Goal: Task Accomplishment & Management: Use online tool/utility

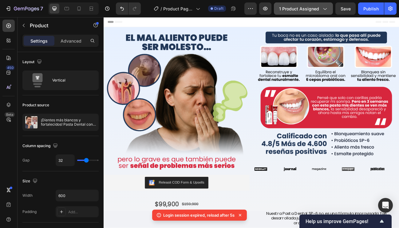
click at [308, 8] on span "1 product assigned" at bounding box center [299, 9] width 40 height 6
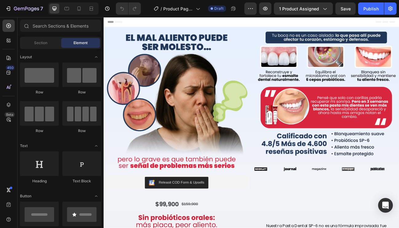
click at [269, 29] on div "Header" at bounding box center [287, 23] width 359 height 12
click at [302, 8] on span "1 product assigned" at bounding box center [299, 9] width 40 height 6
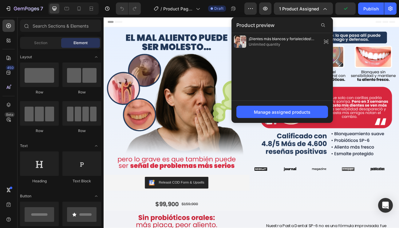
click at [233, 23] on div "Header" at bounding box center [287, 23] width 359 height 12
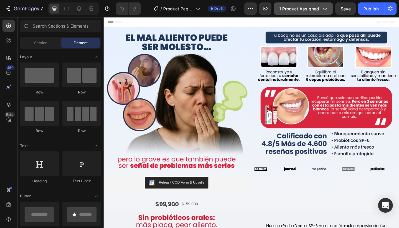
click at [304, 10] on span "1 product assigned" at bounding box center [299, 9] width 40 height 6
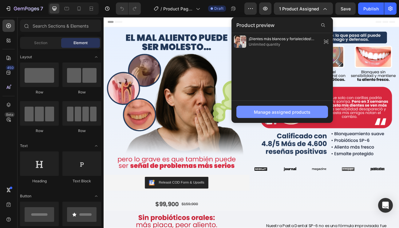
click at [284, 111] on div "Manage assigned products" at bounding box center [282, 112] width 56 height 6
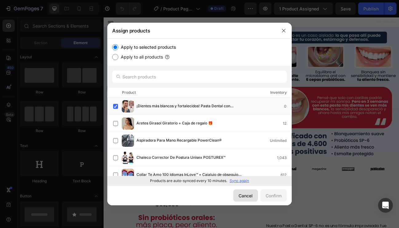
click at [249, 197] on div "Cancel" at bounding box center [245, 196] width 14 height 6
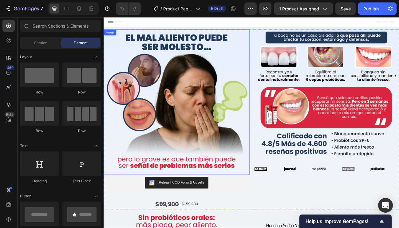
click at [169, 126] on img at bounding box center [194, 124] width 182 height 182
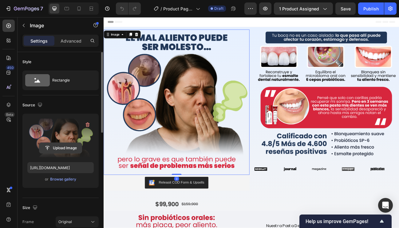
click at [68, 150] on input "file" at bounding box center [60, 148] width 42 height 10
click at [271, 197] on img at bounding box center [194, 124] width 182 height 182
click at [71, 150] on input "file" at bounding box center [60, 148] width 42 height 10
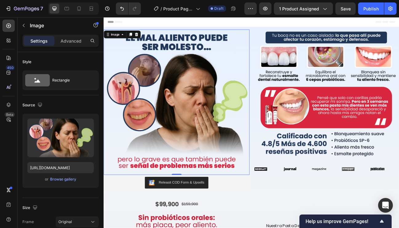
click at [241, 155] on img at bounding box center [194, 124] width 182 height 182
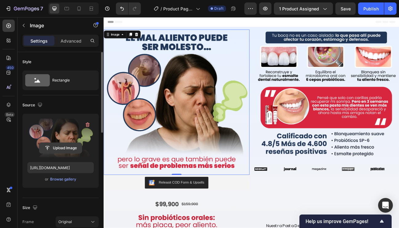
click at [52, 149] on input "file" at bounding box center [60, 148] width 42 height 10
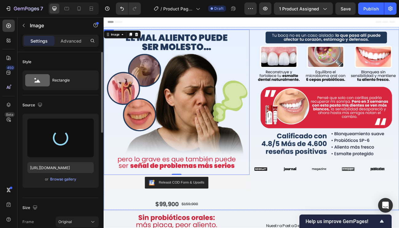
type input "[URL][DOMAIN_NAME]"
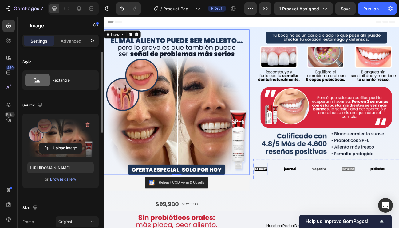
click at [307, 208] on img at bounding box center [299, 208] width 18 height 8
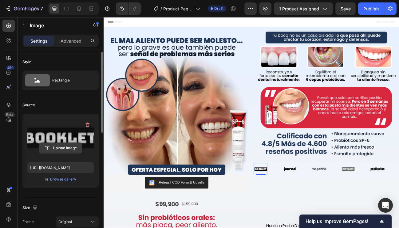
click at [64, 148] on input "file" at bounding box center [60, 148] width 42 height 10
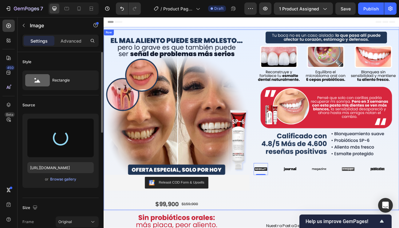
type input "[URL][DOMAIN_NAME]"
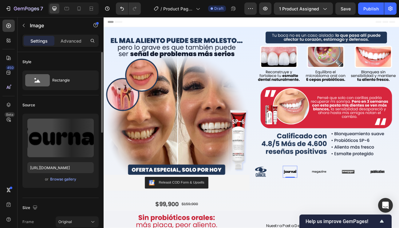
click at [337, 209] on img at bounding box center [336, 211] width 18 height 8
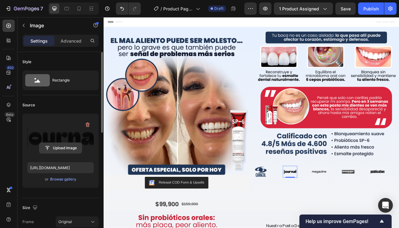
click at [67, 148] on input "file" at bounding box center [60, 148] width 42 height 10
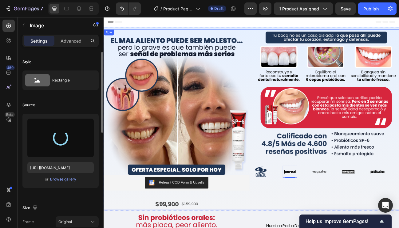
type input "[URL][DOMAIN_NAME]"
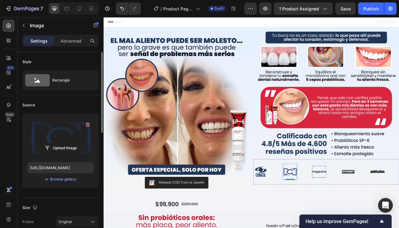
click at [370, 210] on img at bounding box center [372, 211] width 18 height 8
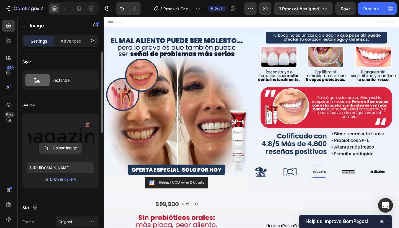
click at [68, 149] on input "file" at bounding box center [60, 148] width 42 height 10
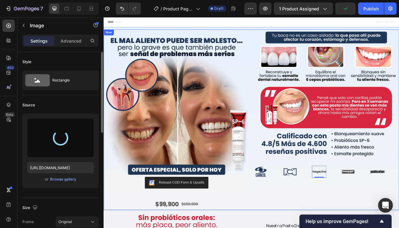
type input "[URL][DOMAIN_NAME]"
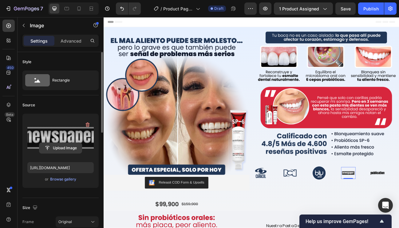
click at [78, 147] on input "file" at bounding box center [60, 148] width 42 height 10
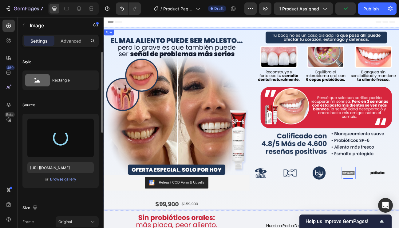
type input "[URL][DOMAIN_NAME]"
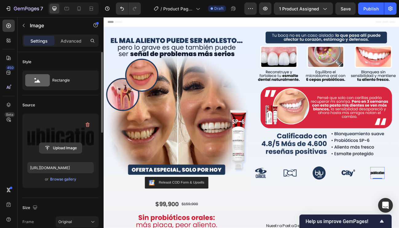
click at [63, 146] on input "file" at bounding box center [60, 148] width 42 height 10
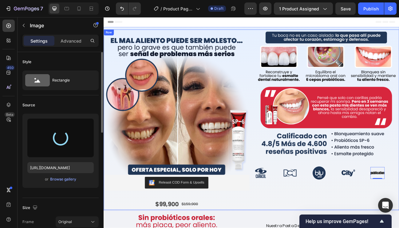
type input "[URL][DOMAIN_NAME]"
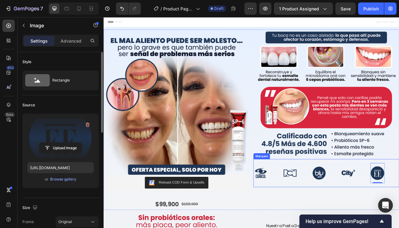
click at [324, 203] on div "Image" at bounding box center [308, 213] width 36 height 22
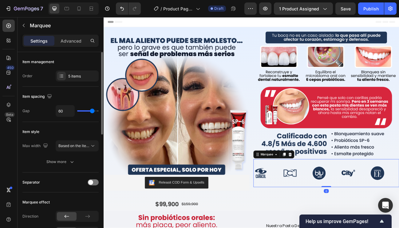
type input "57"
type input "56"
type input "52"
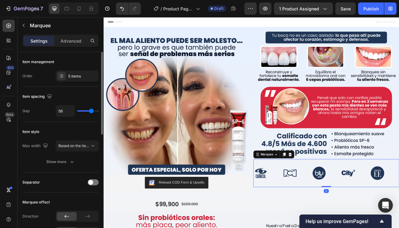
type input "52"
type input "51"
type input "50"
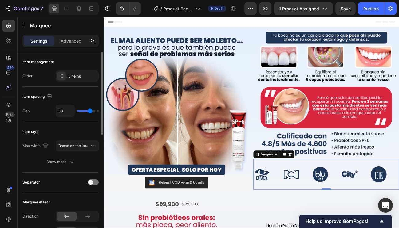
type input "49"
type input "48"
type input "46"
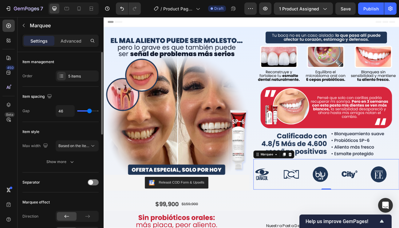
type input "46"
type input "43"
type input "41"
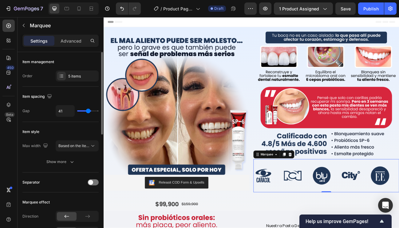
type input "39"
type input "38"
type input "37"
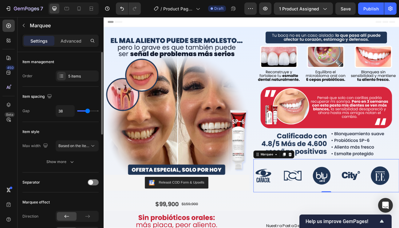
type input "37"
type input "36"
type input "35"
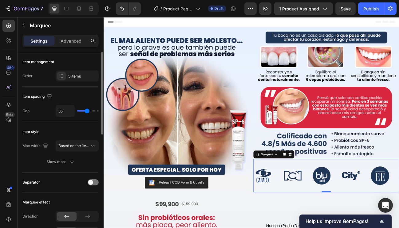
type input "34"
type input "32"
type input "30"
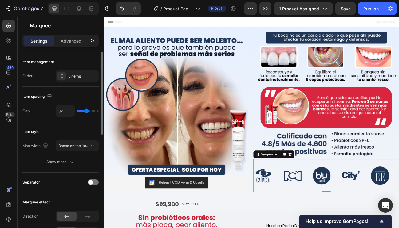
type input "30"
type input "29"
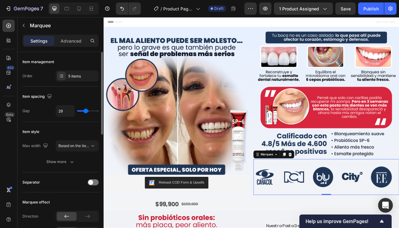
type input "28"
type input "27"
type input "16"
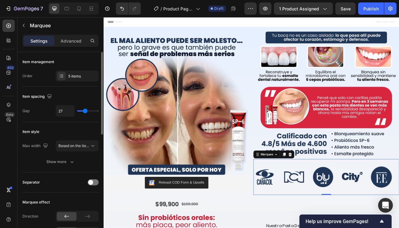
type input "16"
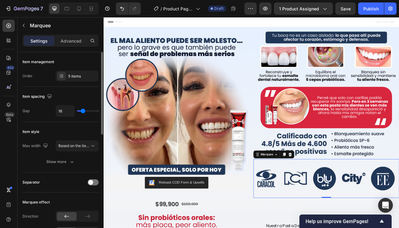
type input "15"
drag, startPoint x: 92, startPoint y: 112, endPoint x: 83, endPoint y: 113, distance: 8.9
type input "15"
click at [83, 112] on input "range" at bounding box center [87, 111] width 21 height 1
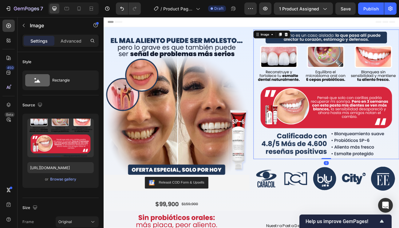
click at [359, 173] on img at bounding box center [381, 114] width 182 height 162
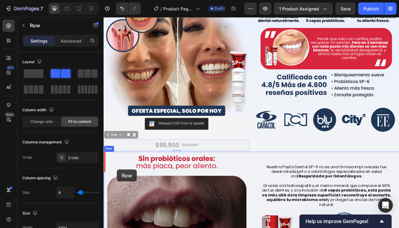
scroll to position [75, 0]
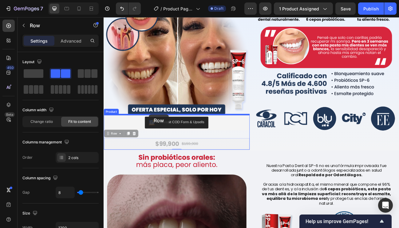
drag, startPoint x: 117, startPoint y: 239, endPoint x: 160, endPoint y: 139, distance: 108.7
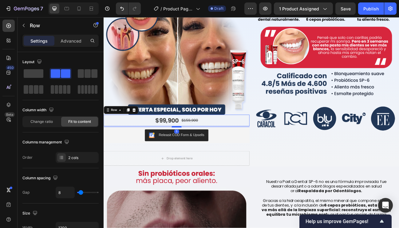
drag, startPoint x: 192, startPoint y: 158, endPoint x: 192, endPoint y: 154, distance: 3.4
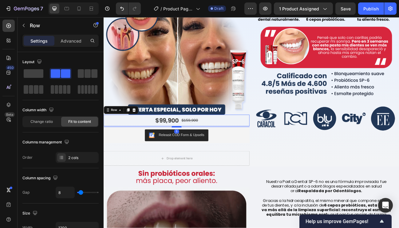
click at [192, 154] on div at bounding box center [194, 155] width 12 height 2
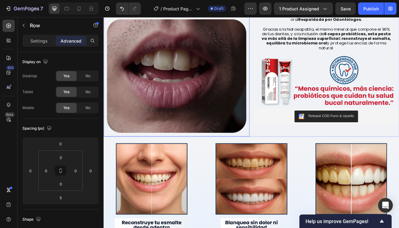
scroll to position [294, 0]
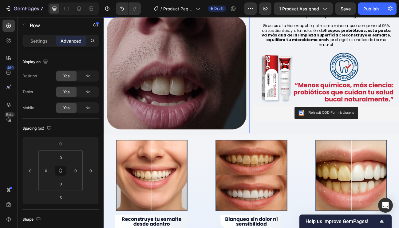
click at [181, 108] on img at bounding box center [194, 86] width 182 height 151
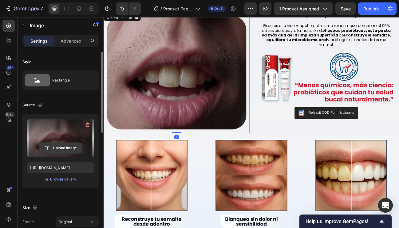
click at [72, 147] on input "file" at bounding box center [60, 148] width 42 height 10
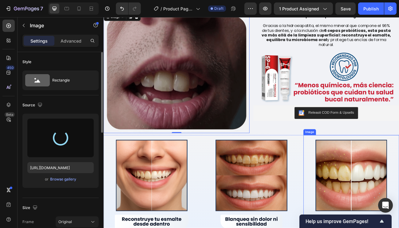
type input "[URL][DOMAIN_NAME]"
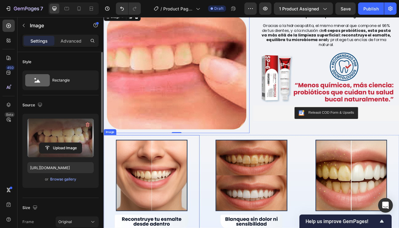
click at [189, 228] on img at bounding box center [162, 224] width 119 height 119
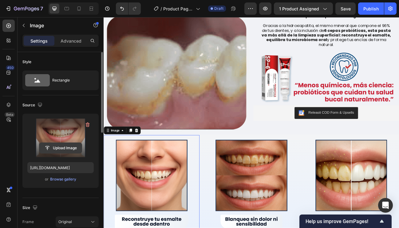
click at [69, 150] on input "file" at bounding box center [60, 148] width 42 height 10
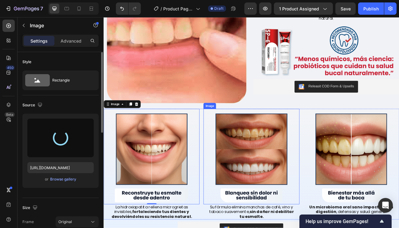
scroll to position [329, 0]
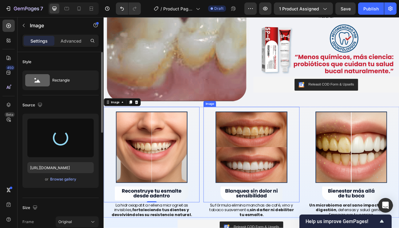
type input "[URL][DOMAIN_NAME]"
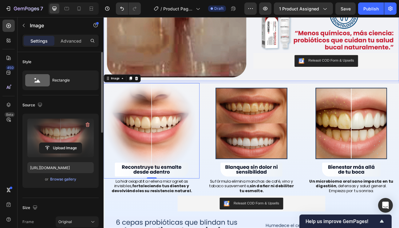
scroll to position [364, 0]
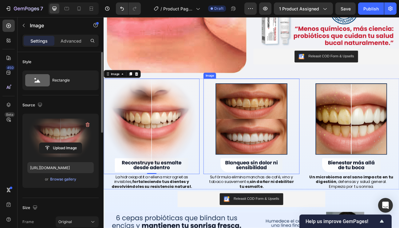
click at [295, 140] on img at bounding box center [287, 153] width 119 height 119
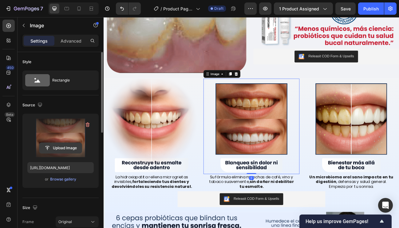
click at [67, 148] on input "file" at bounding box center [60, 148] width 42 height 10
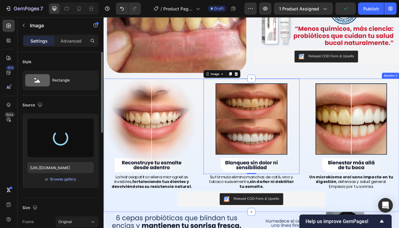
type input "[URL][DOMAIN_NAME]"
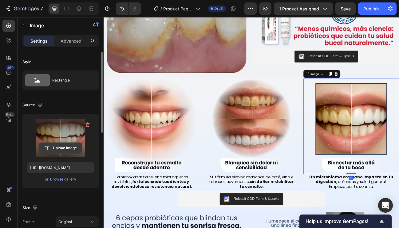
click at [70, 147] on input "file" at bounding box center [60, 148] width 42 height 10
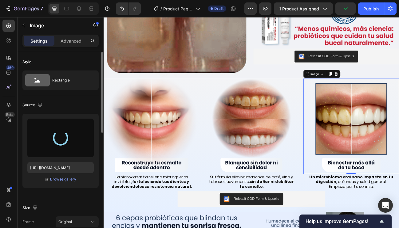
type input "[URL][DOMAIN_NAME]"
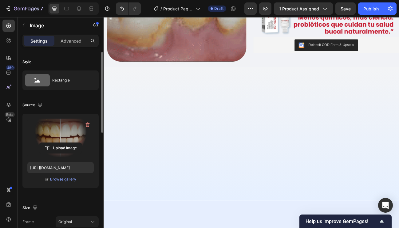
scroll to position [0, 0]
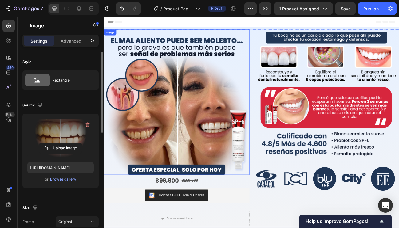
click at [210, 146] on img at bounding box center [194, 124] width 182 height 182
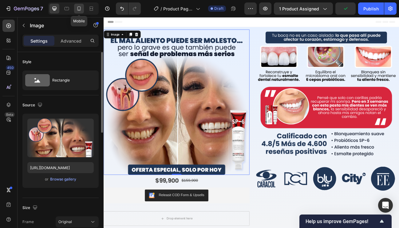
click at [82, 13] on div at bounding box center [79, 9] width 10 height 10
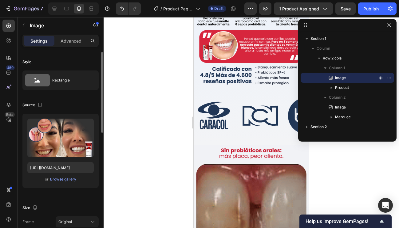
scroll to position [233, 0]
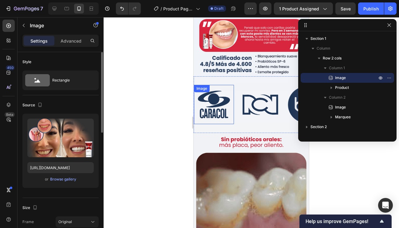
click at [232, 84] on div "Image Image Image Image Image" at bounding box center [309, 104] width 230 height 47
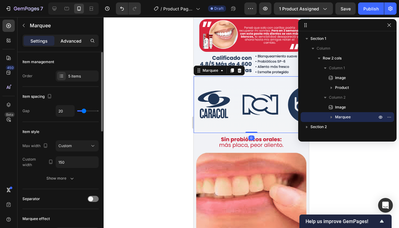
click at [72, 42] on p "Advanced" at bounding box center [70, 41] width 21 height 6
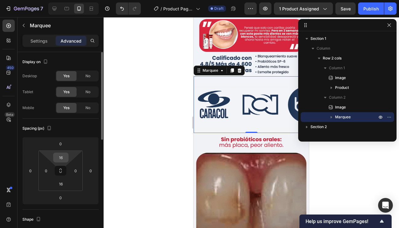
click at [61, 159] on input "16" at bounding box center [61, 157] width 12 height 9
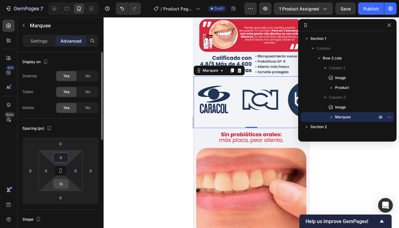
type input "0"
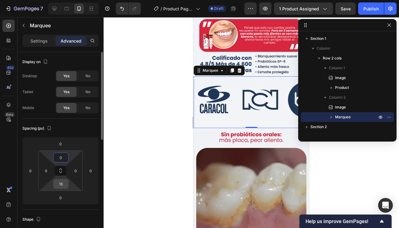
click at [62, 185] on input "16" at bounding box center [61, 184] width 12 height 9
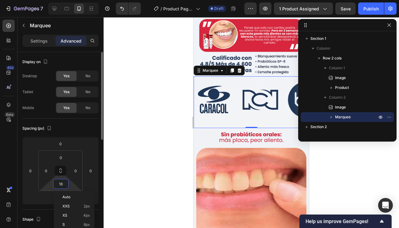
type input "0"
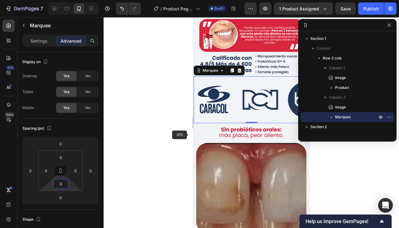
click at [196, 133] on img at bounding box center [250, 132] width 115 height 16
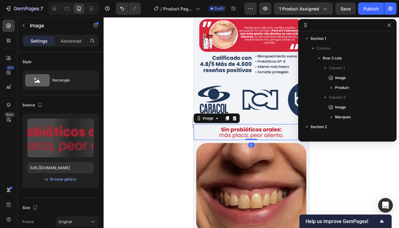
scroll to position [87, 0]
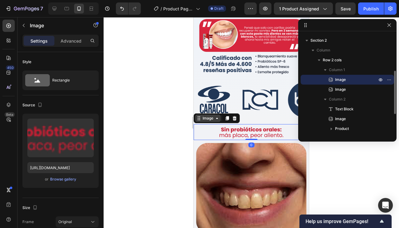
click at [203, 120] on div "Image" at bounding box center [207, 119] width 13 height 6
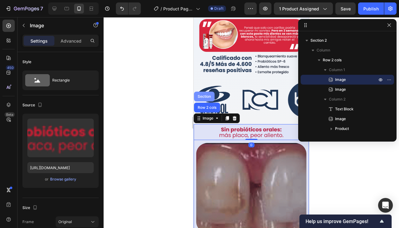
click at [202, 97] on div "Section" at bounding box center [204, 97] width 16 height 4
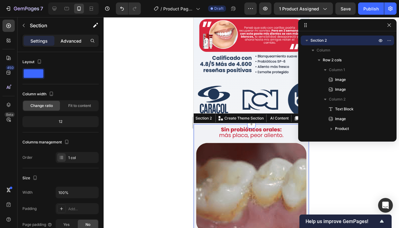
click at [75, 40] on p "Advanced" at bounding box center [70, 41] width 21 height 6
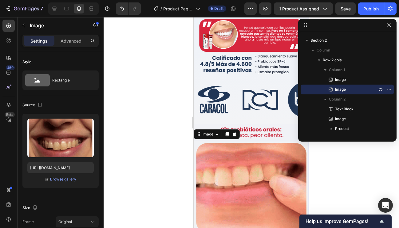
click at [234, 161] on img at bounding box center [250, 188] width 115 height 96
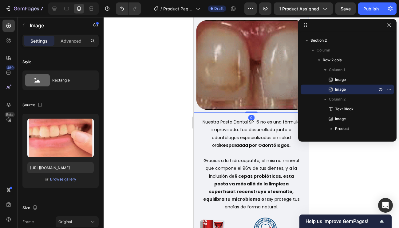
scroll to position [356, 0]
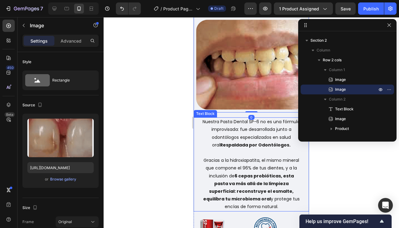
click at [230, 138] on p "Nuestra Pasta Dental SP-6 no es una fórmula improvisada: fue desarrollada junto…" at bounding box center [250, 133] width 99 height 31
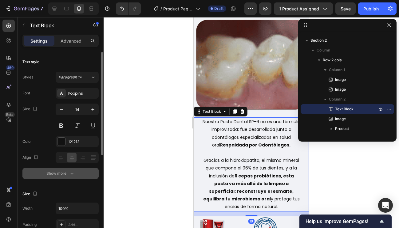
click at [67, 171] on div "Show more" at bounding box center [60, 174] width 29 height 6
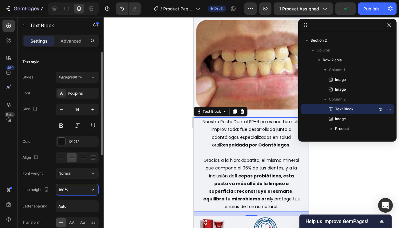
click at [64, 189] on input "180%" at bounding box center [77, 190] width 42 height 11
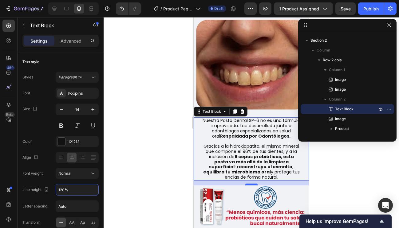
type input "120%"
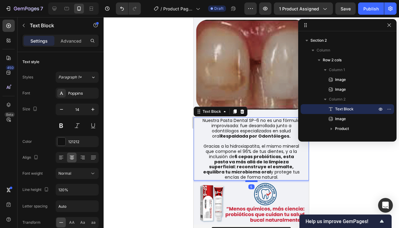
drag, startPoint x: 253, startPoint y: 185, endPoint x: 252, endPoint y: 182, distance: 3.4
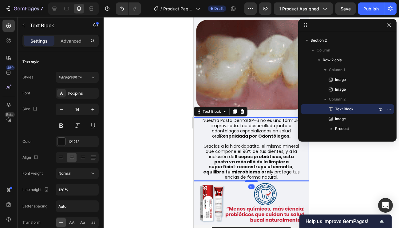
click at [252, 182] on div at bounding box center [251, 182] width 12 height 2
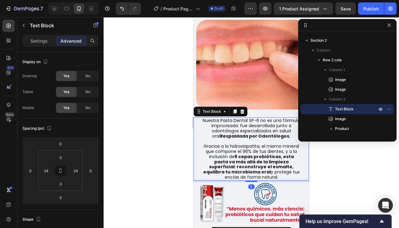
click at [339, 187] on div at bounding box center [250, 122] width 295 height 211
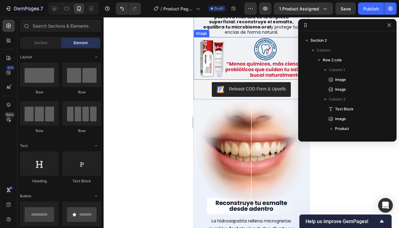
scroll to position [502, 0]
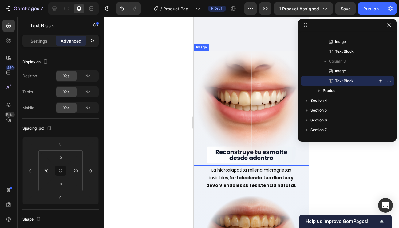
scroll to position [604, 0]
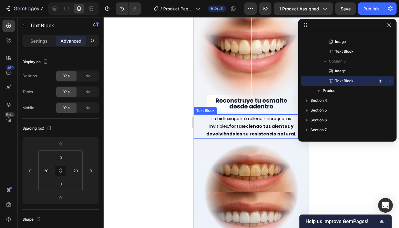
click at [234, 125] on strong "fortaleciendo tus dientes y devolviéndoles su resistencia natural." at bounding box center [251, 130] width 90 height 14
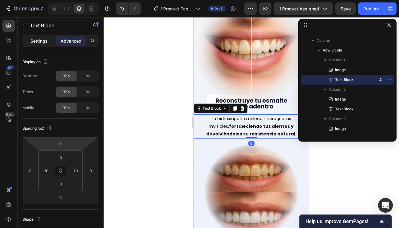
click at [44, 40] on p "Settings" at bounding box center [38, 41] width 17 height 6
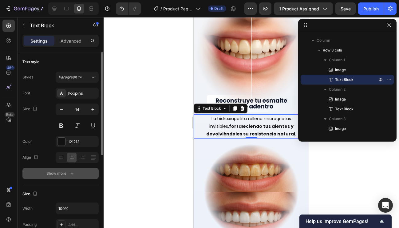
click at [66, 177] on div "Show more" at bounding box center [60, 174] width 29 height 6
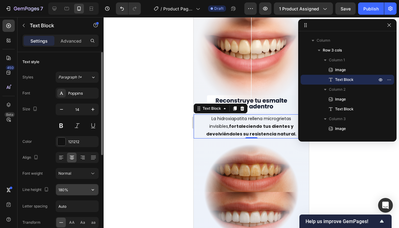
click at [64, 189] on input "180%" at bounding box center [77, 190] width 42 height 11
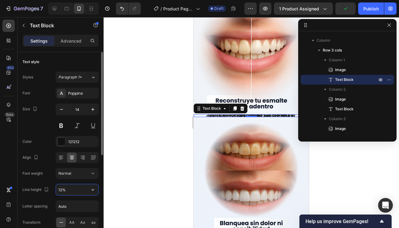
type input "120%"
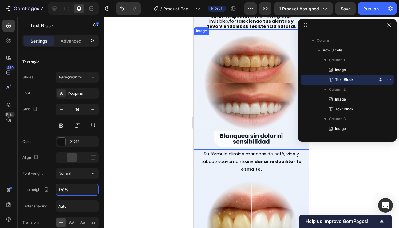
scroll to position [705, 0]
click at [234, 162] on p "Su fórmula elimina manchas de café, vino y tabaco suavemente, sin dañar ni debi…" at bounding box center [251, 162] width 102 height 23
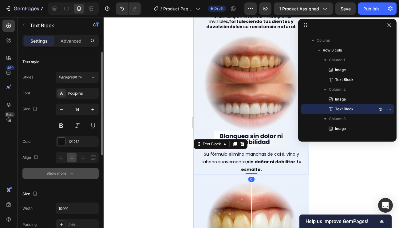
click at [65, 173] on div "Show more" at bounding box center [60, 174] width 29 height 6
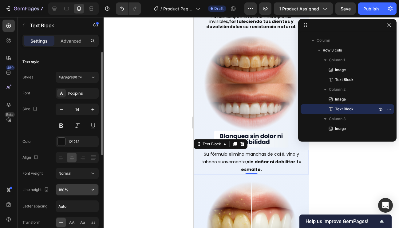
click at [64, 190] on input "180%" at bounding box center [77, 190] width 42 height 11
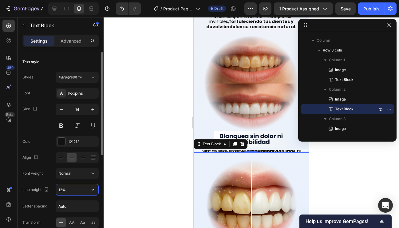
type input "120%"
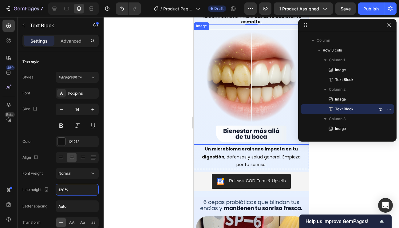
scroll to position [858, 0]
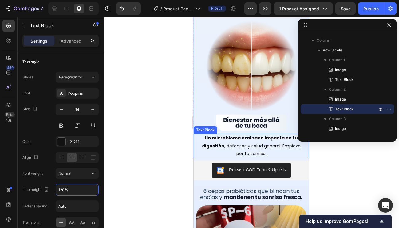
click at [240, 146] on p "Un microbioma oral sano impacta en tu digestión , defensas y salud general. Emp…" at bounding box center [251, 145] width 102 height 23
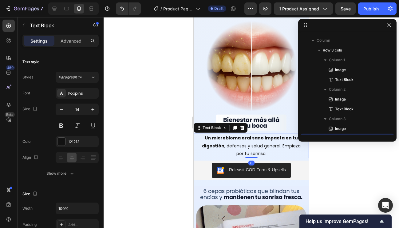
scroll to position [252, 0]
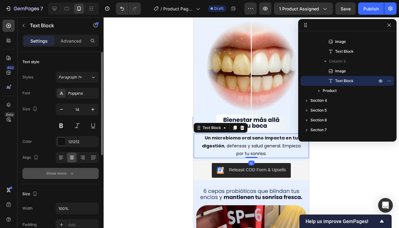
click at [61, 177] on button "Show more" at bounding box center [60, 173] width 76 height 11
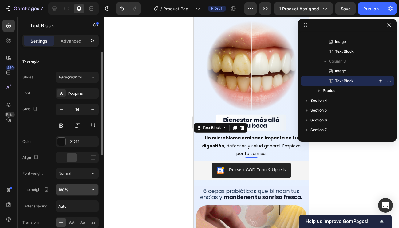
click at [62, 188] on input "180%" at bounding box center [77, 190] width 42 height 11
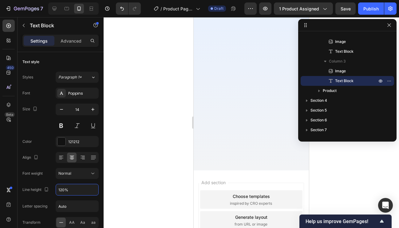
scroll to position [1622, 0]
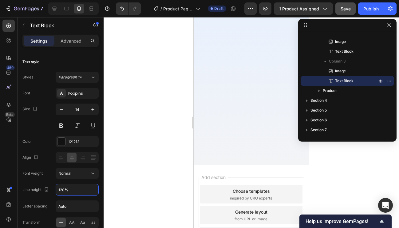
type input "120%"
click at [342, 8] on span "Save" at bounding box center [345, 8] width 10 height 5
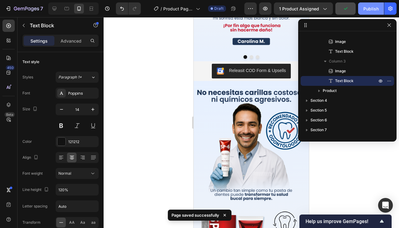
click at [367, 8] on div "Publish" at bounding box center [370, 9] width 15 height 6
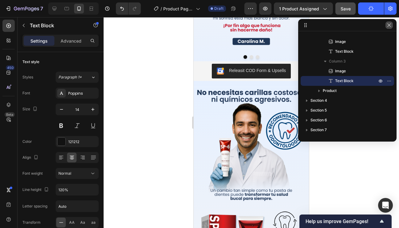
click at [389, 25] on icon "button" at bounding box center [388, 24] width 3 height 3
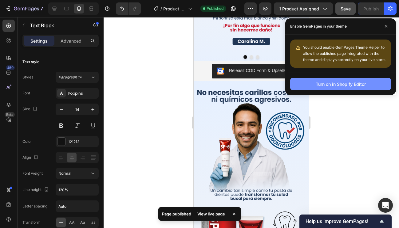
click at [320, 85] on div "Turn on in Shopify Editor" at bounding box center [340, 84] width 50 height 6
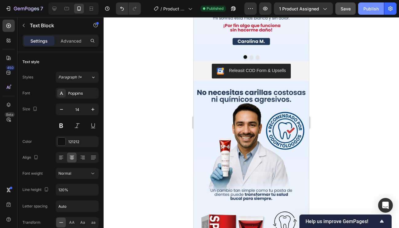
click at [368, 9] on div "Publish" at bounding box center [370, 9] width 15 height 6
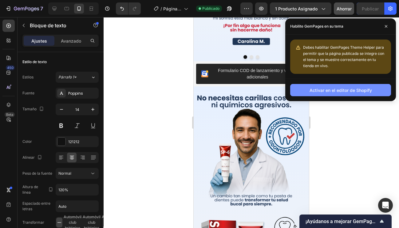
click at [322, 92] on font "Activar en el editor de Shopify" at bounding box center [340, 90] width 62 height 5
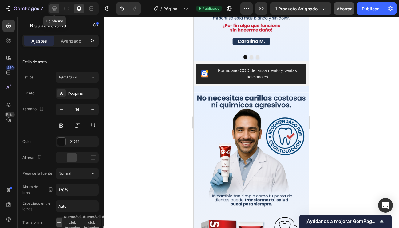
click at [56, 9] on icon at bounding box center [55, 9] width 4 height 4
type input "16"
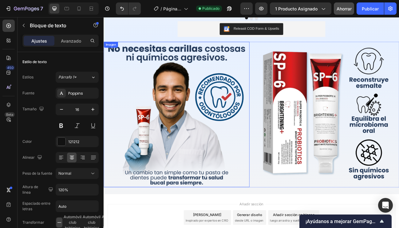
scroll to position [1694, 0]
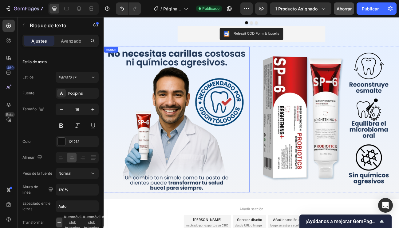
click at [200, 116] on img at bounding box center [194, 145] width 182 height 182
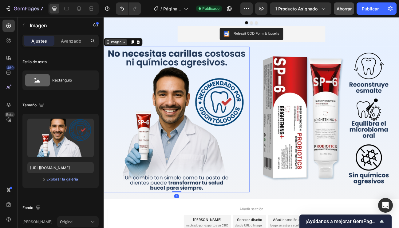
click at [120, 50] on font "Imagen" at bounding box center [118, 48] width 13 height 5
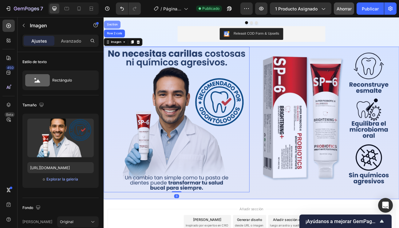
click at [115, 29] on div "Section" at bounding box center [114, 27] width 21 height 10
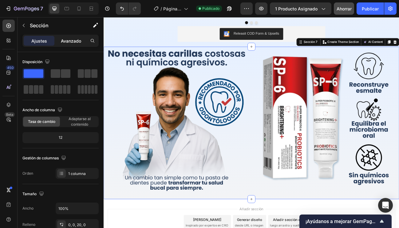
click at [72, 40] on font "Avanzado" at bounding box center [71, 40] width 20 height 5
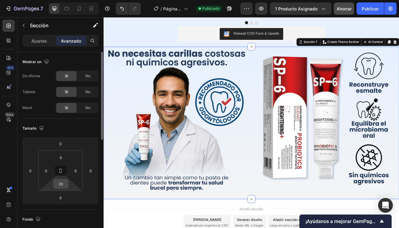
click at [61, 187] on input "20" at bounding box center [61, 184] width 12 height 9
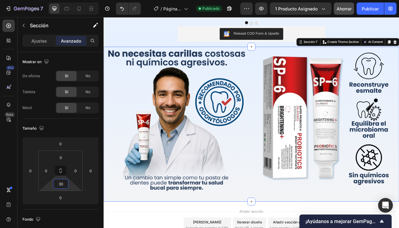
type input "30"
click at [337, 9] on font "Ahorrar" at bounding box center [343, 8] width 15 height 5
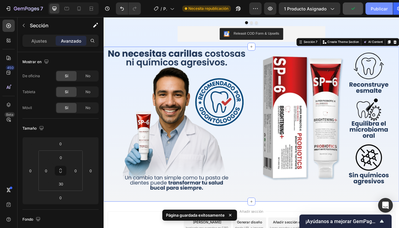
click at [374, 10] on font "Publicar" at bounding box center [378, 8] width 17 height 5
